Goal: Information Seeking & Learning: Learn about a topic

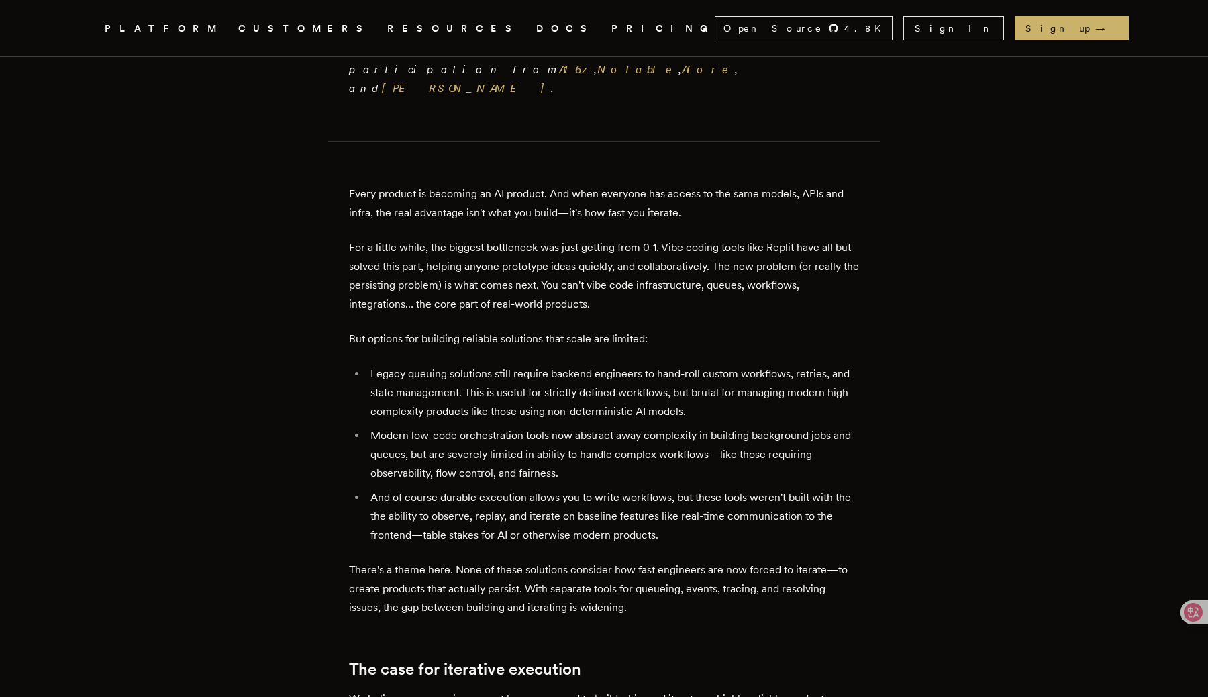
scroll to position [591, 0]
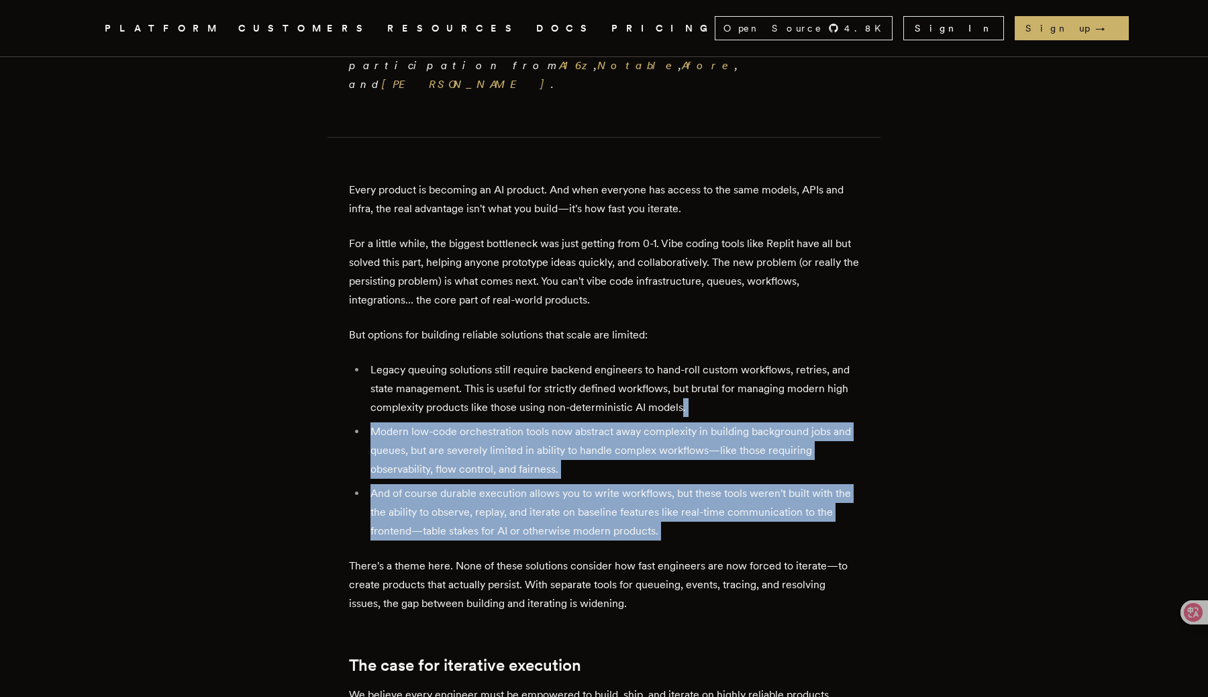
drag, startPoint x: 684, startPoint y: 313, endPoint x: 758, endPoint y: 462, distance: 165.7
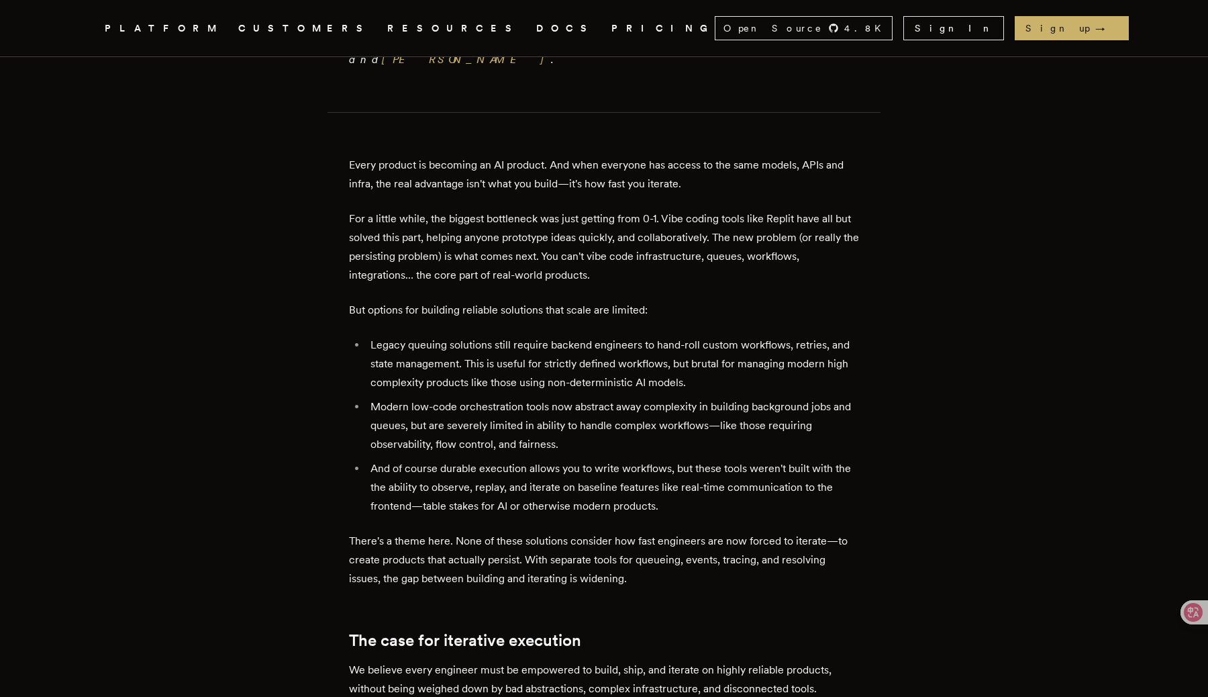
scroll to position [617, 0]
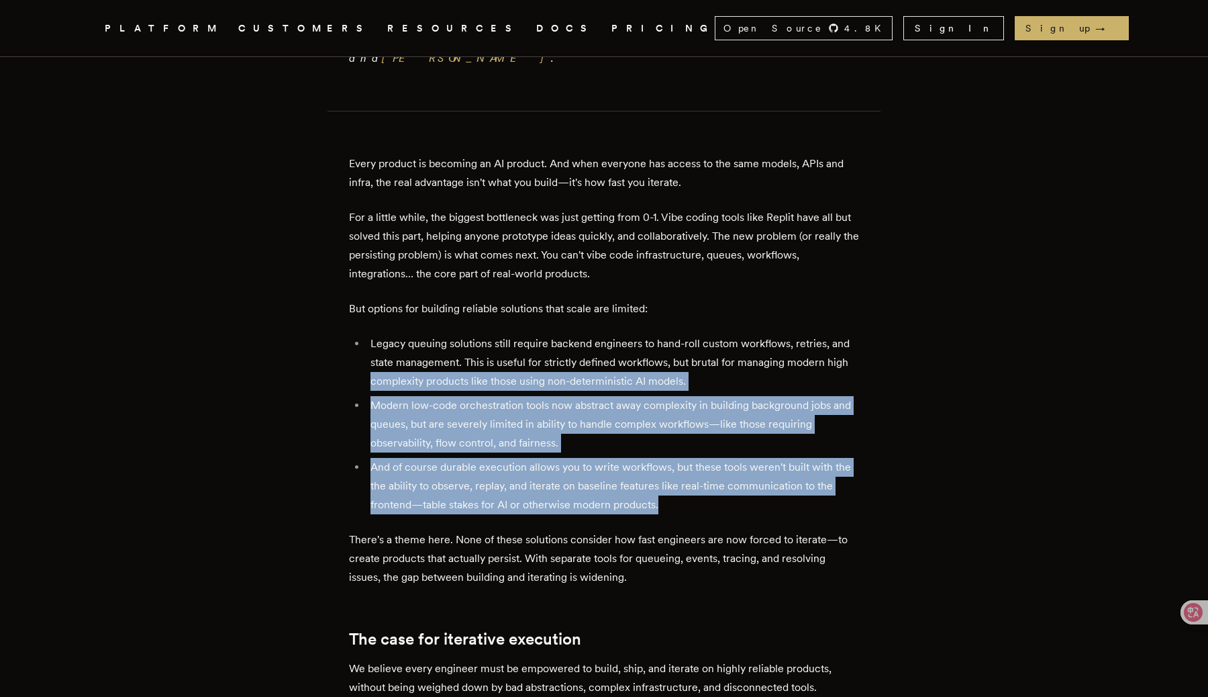
drag, startPoint x: 855, startPoint y: 272, endPoint x: 920, endPoint y: 411, distance: 153.8
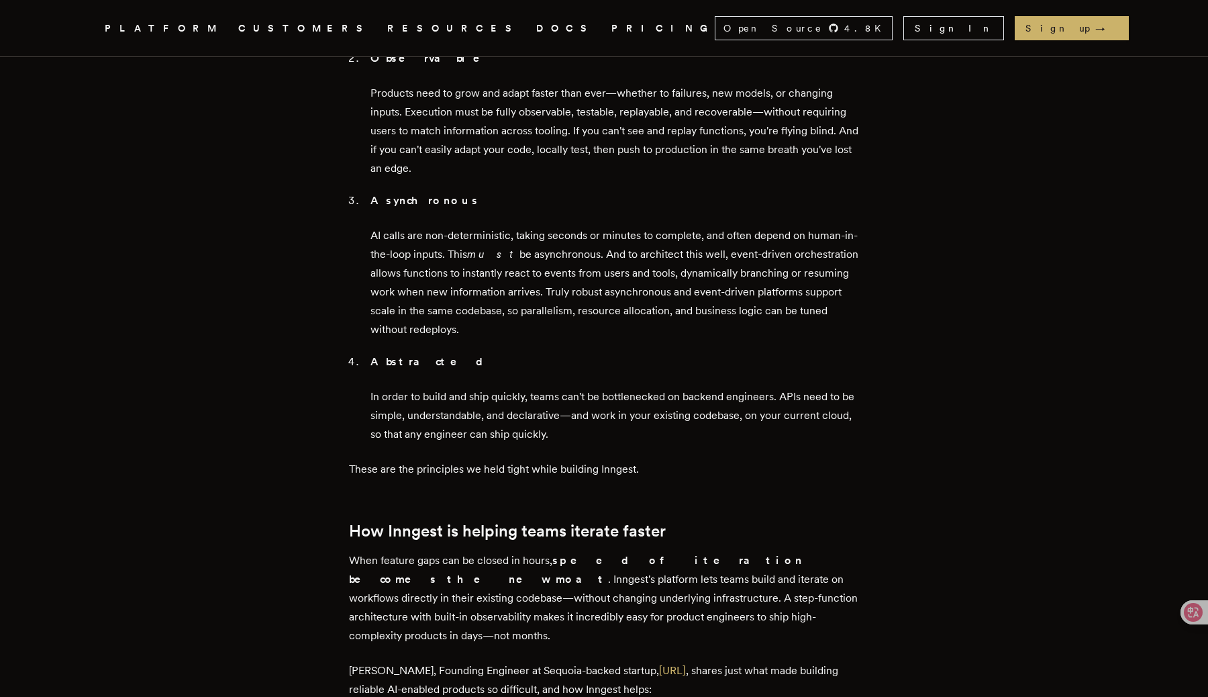
scroll to position [1793, 0]
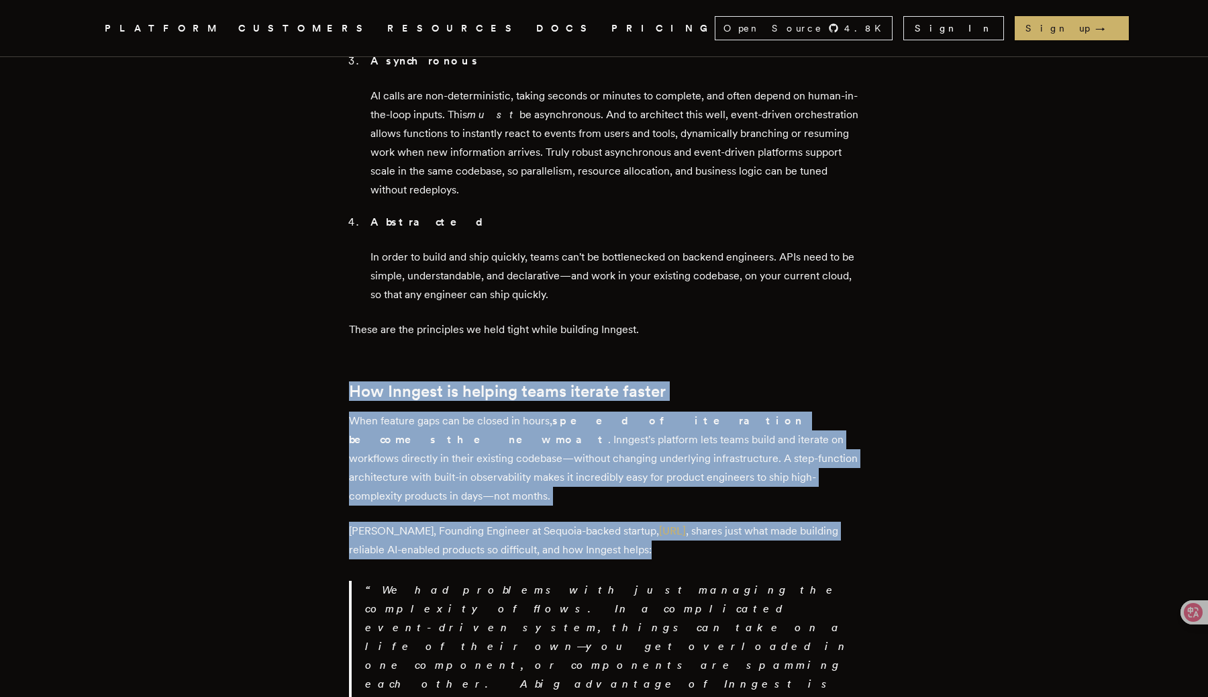
drag, startPoint x: 831, startPoint y: 234, endPoint x: 885, endPoint y: 397, distance: 171.1
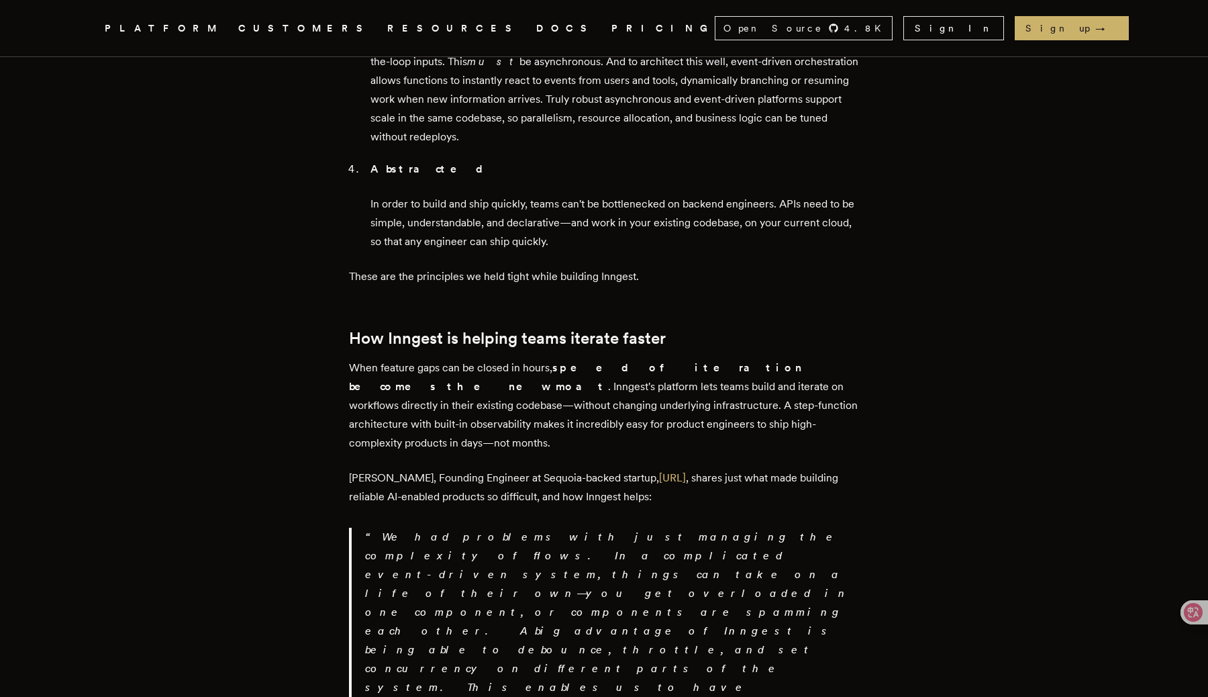
scroll to position [1848, 0]
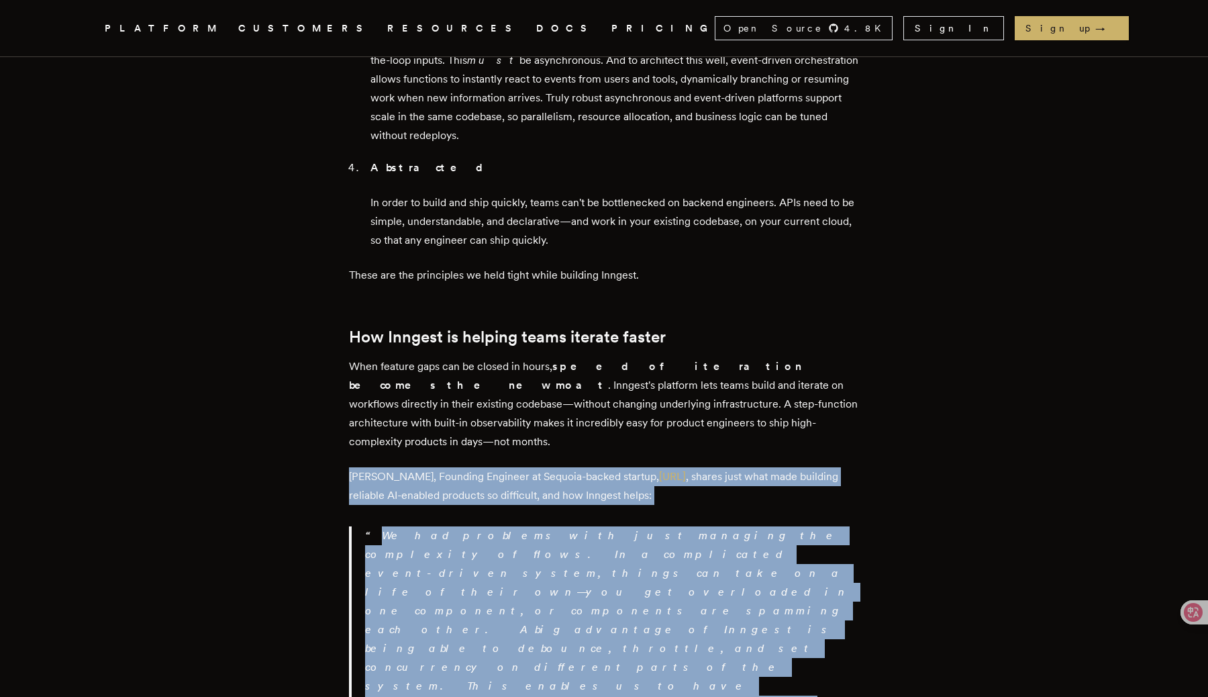
drag, startPoint x: 811, startPoint y: 299, endPoint x: 897, endPoint y: 452, distance: 176.1
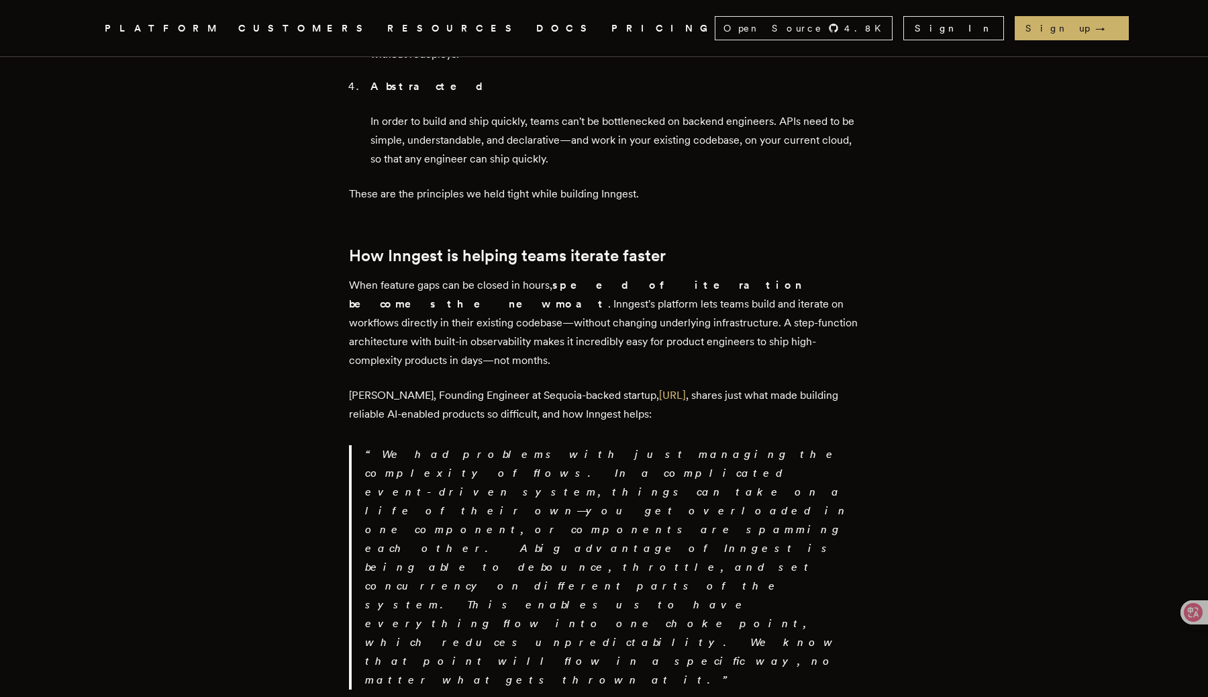
scroll to position [1934, 0]
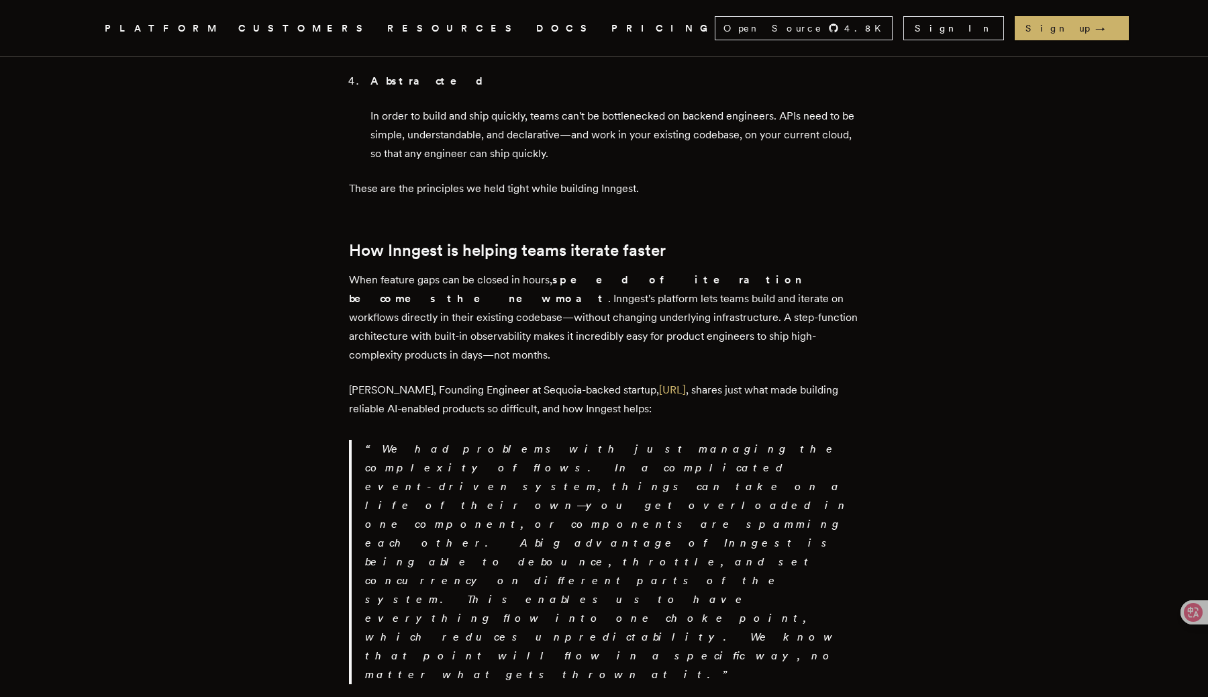
drag, startPoint x: 844, startPoint y: 373, endPoint x: 870, endPoint y: 460, distance: 90.9
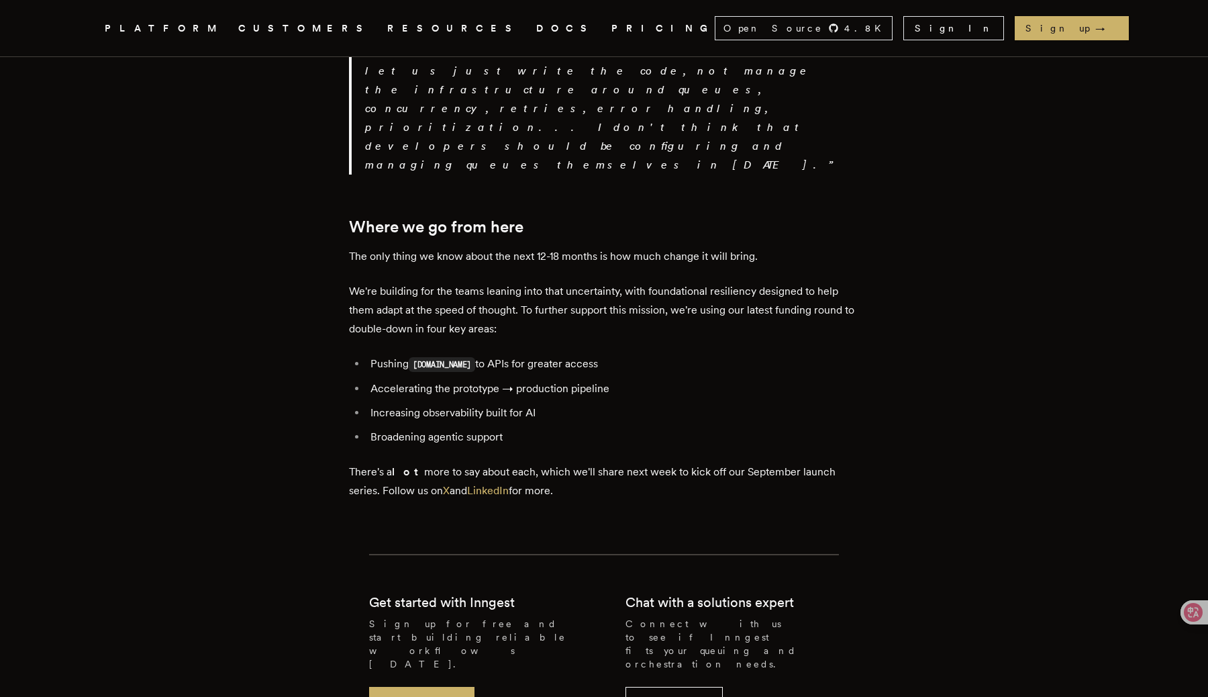
scroll to position [2748, 0]
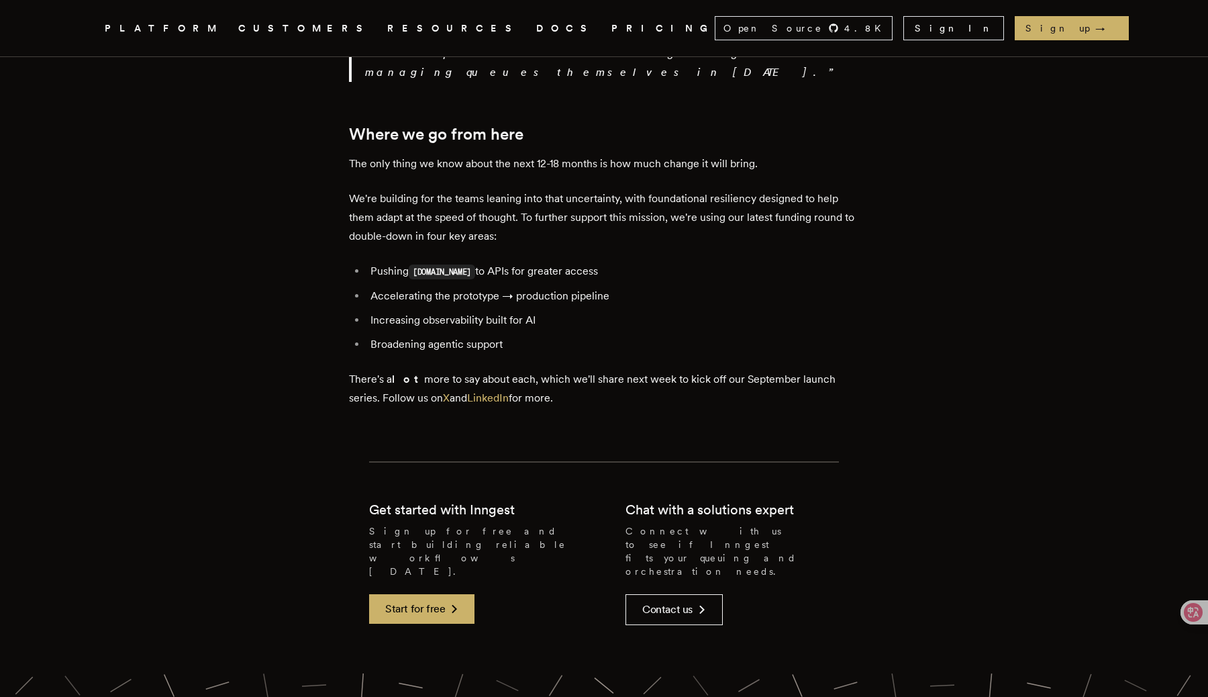
click at [89, 23] on icon ".cls-1 { fill: #FAFAF9; }" at bounding box center [89, 28] width 0 height 16
